Goal: Task Accomplishment & Management: Manage account settings

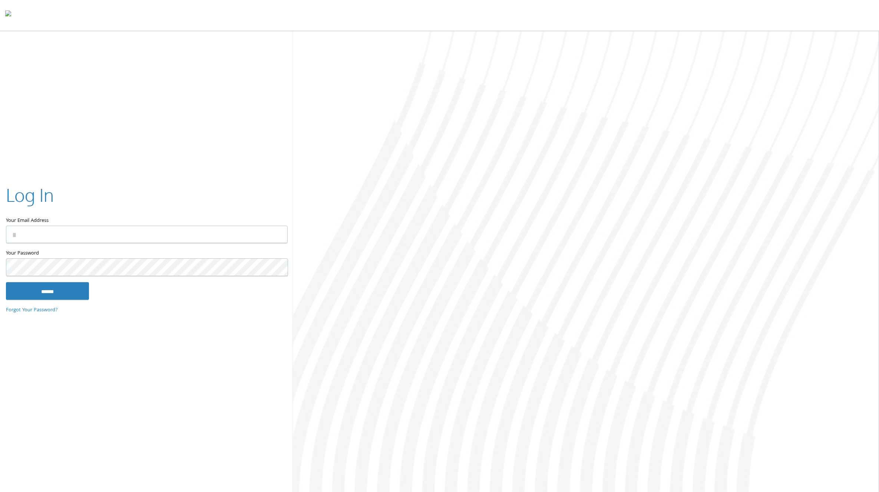
type input "**********"
click at [44, 290] on input "******" at bounding box center [47, 291] width 83 height 18
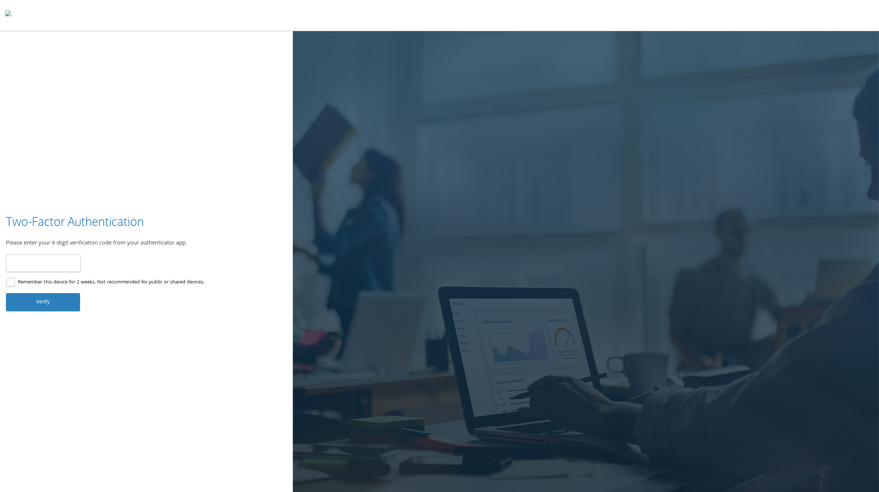
type input "******"
click at [39, 303] on button "Verify" at bounding box center [43, 302] width 74 height 18
